Goal: Task Accomplishment & Management: Manage account settings

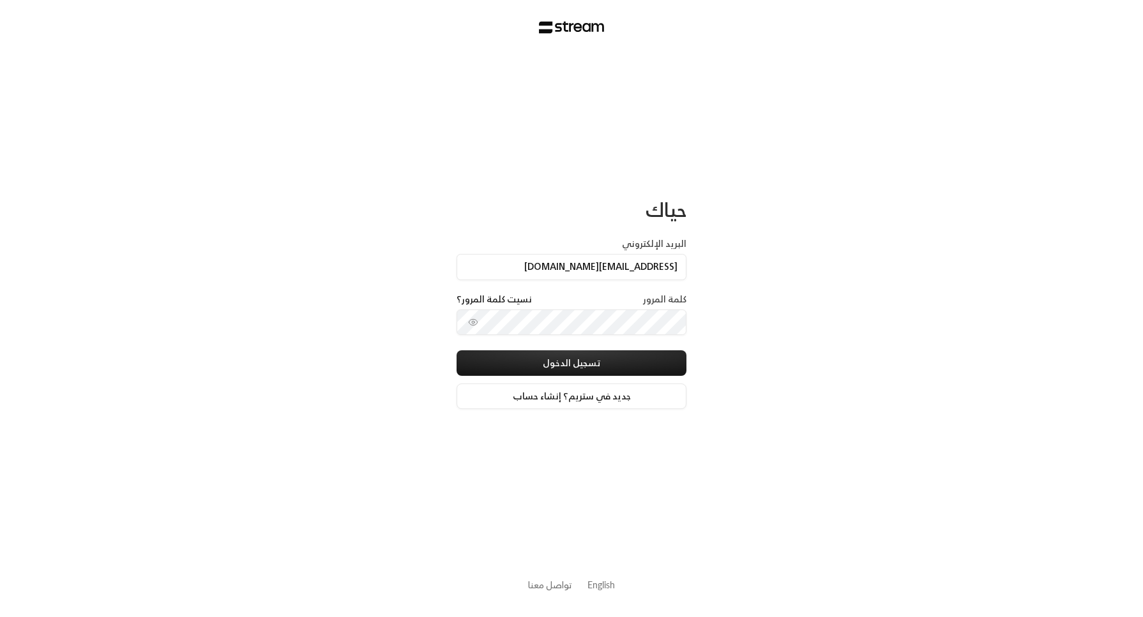
click at [457, 351] on button "تسجيل الدخول" at bounding box center [572, 364] width 230 height 26
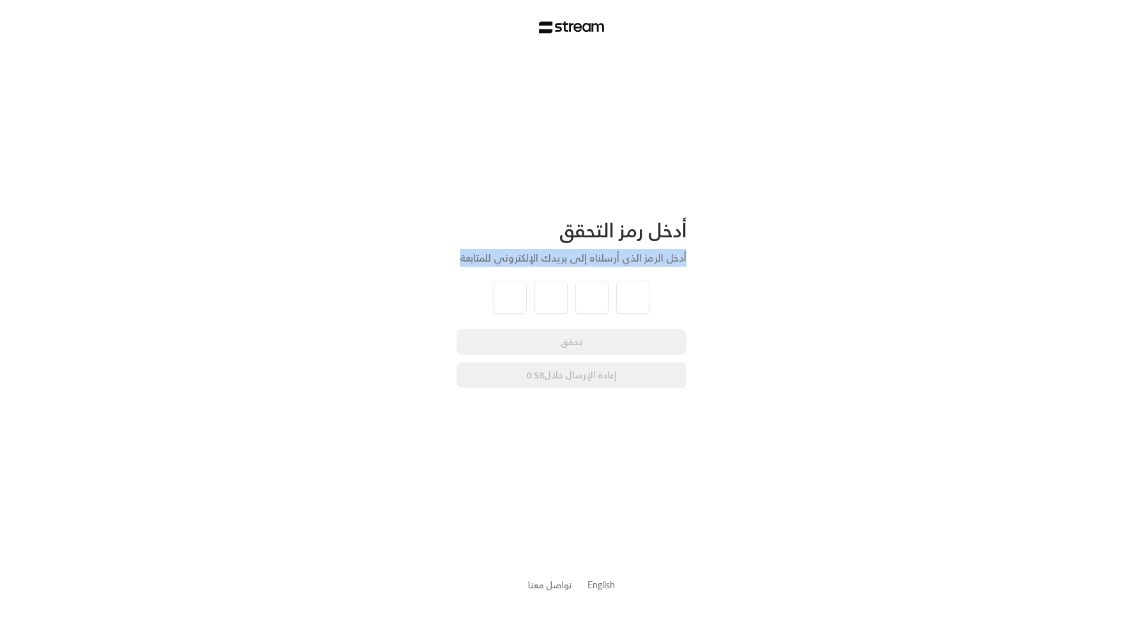
drag, startPoint x: 0, startPoint y: 0, endPoint x: 511, endPoint y: 104, distance: 521.9
click at [511, 104] on div "أدخل رمز التحقق أدخل الرمز الذي أرسلناه إلى بريدك الإلكتروني للمتابعة تحقق إعاد…" at bounding box center [572, 303] width 230 height 499
drag, startPoint x: 514, startPoint y: 295, endPoint x: 506, endPoint y: 296, distance: 7.7
click at [506, 296] on input "tel" at bounding box center [510, 297] width 33 height 33
click at [505, 298] on input "tel" at bounding box center [510, 297] width 33 height 33
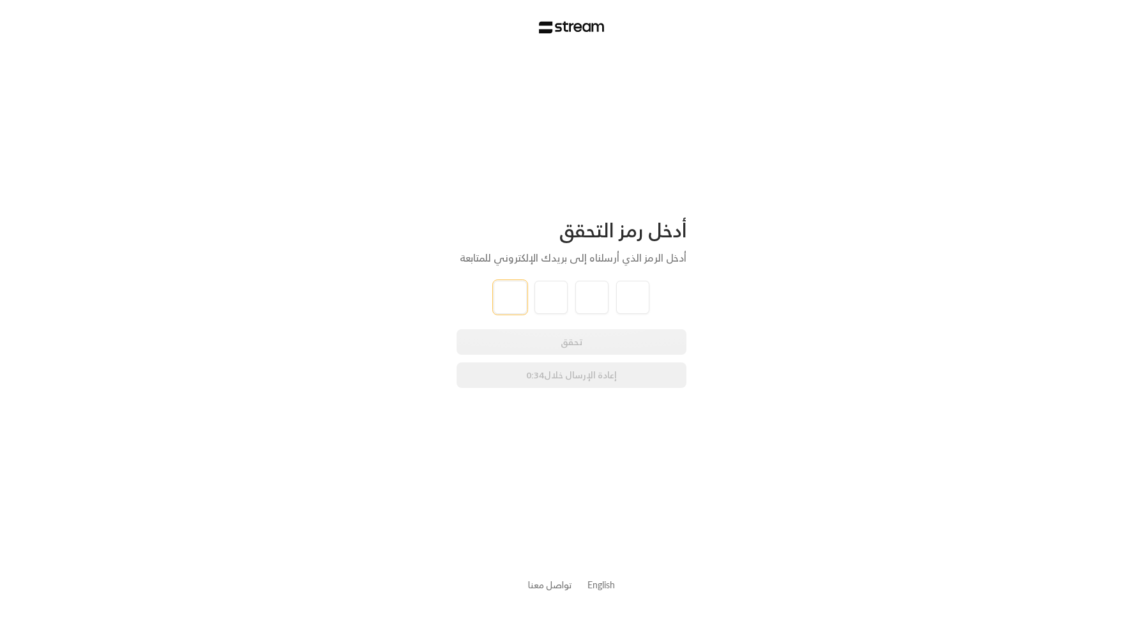
type input "8"
type input "4"
type input "3"
type input "9"
